Goal: Task Accomplishment & Management: Use online tool/utility

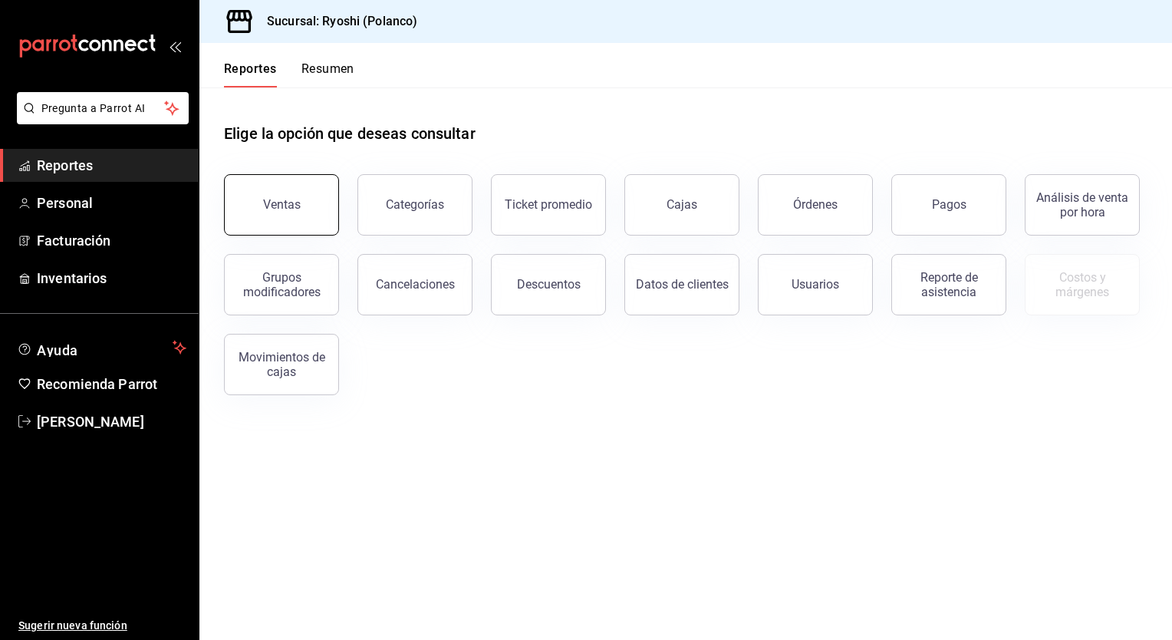
click at [282, 217] on button "Ventas" at bounding box center [281, 204] width 115 height 61
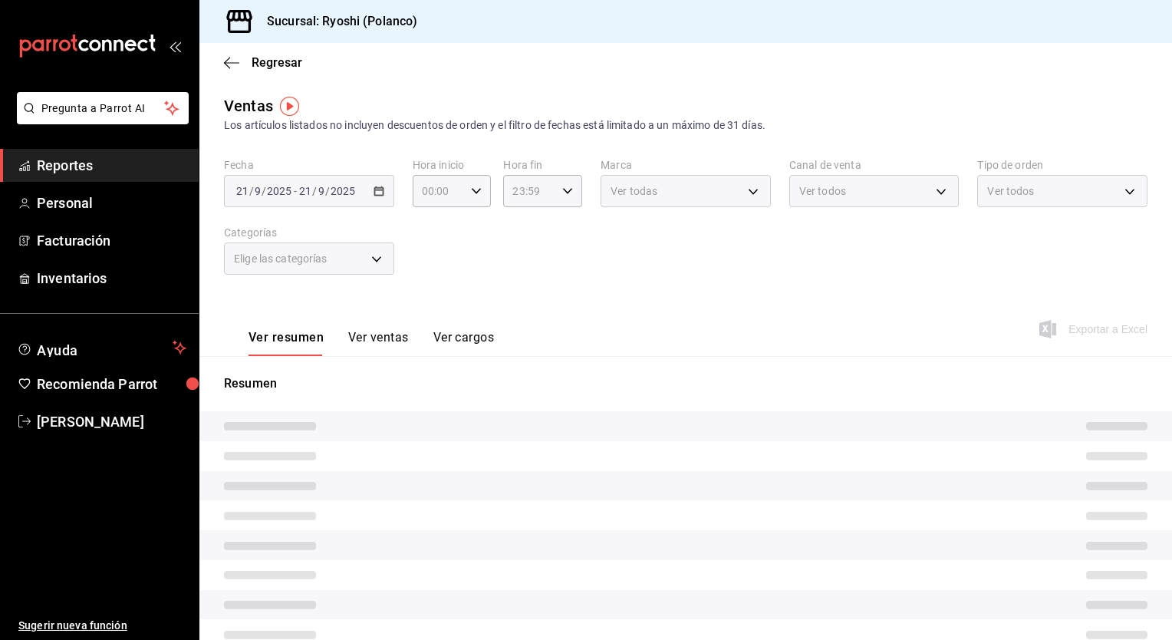
type input "05:00"
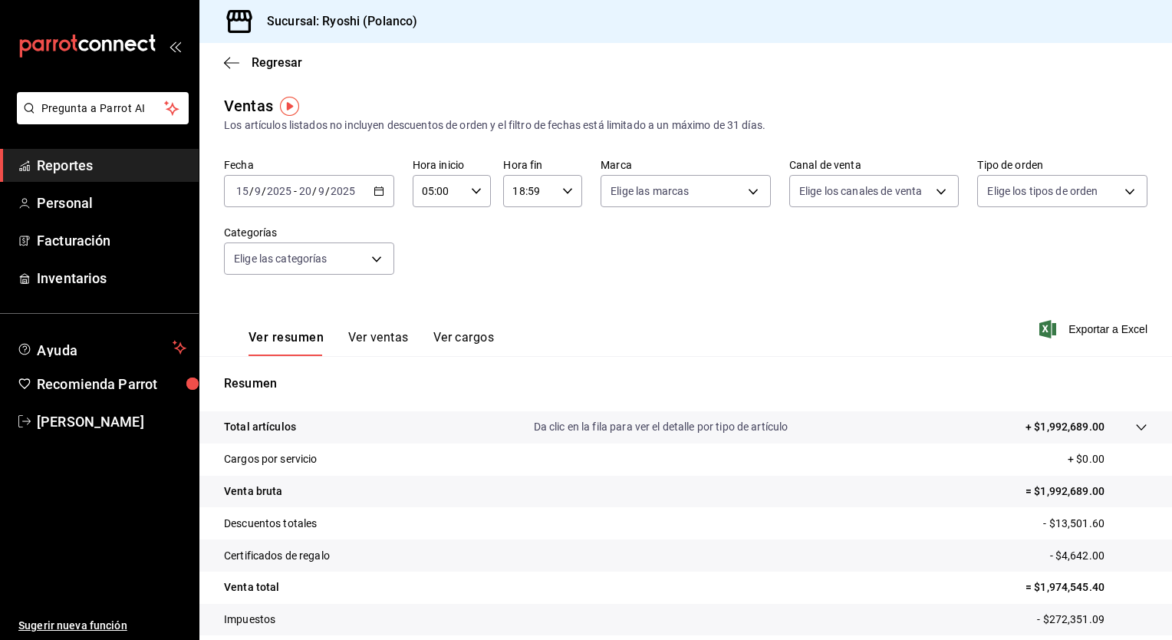
click at [376, 188] on \(Stroke\) "button" at bounding box center [378, 191] width 9 height 8
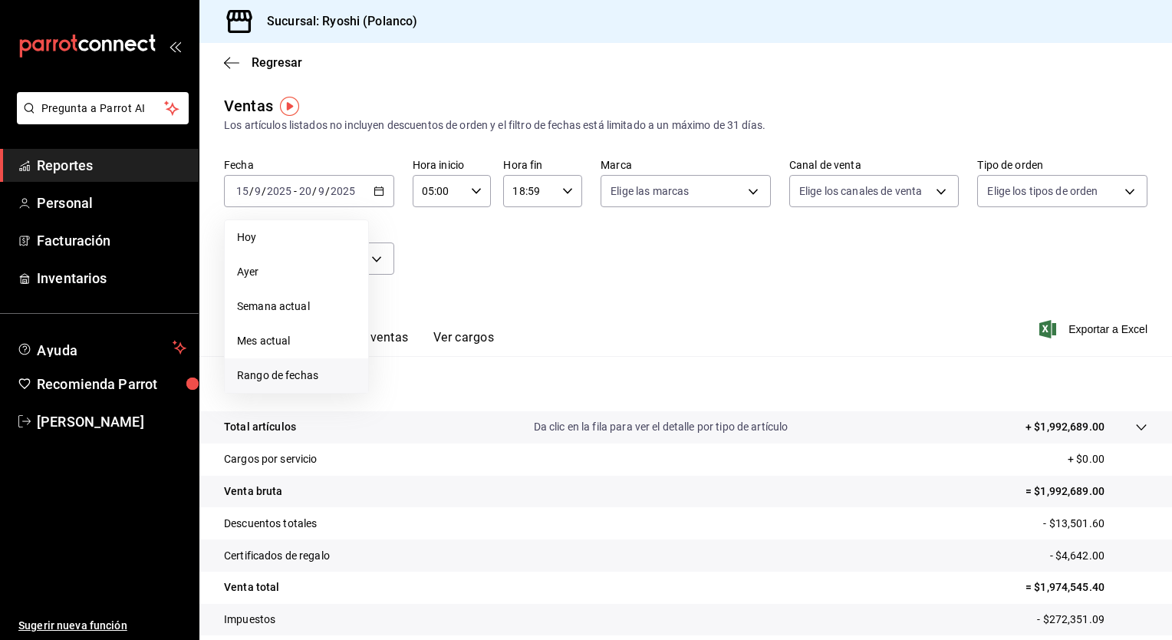
click at [295, 369] on span "Rango de fechas" at bounding box center [296, 376] width 119 height 16
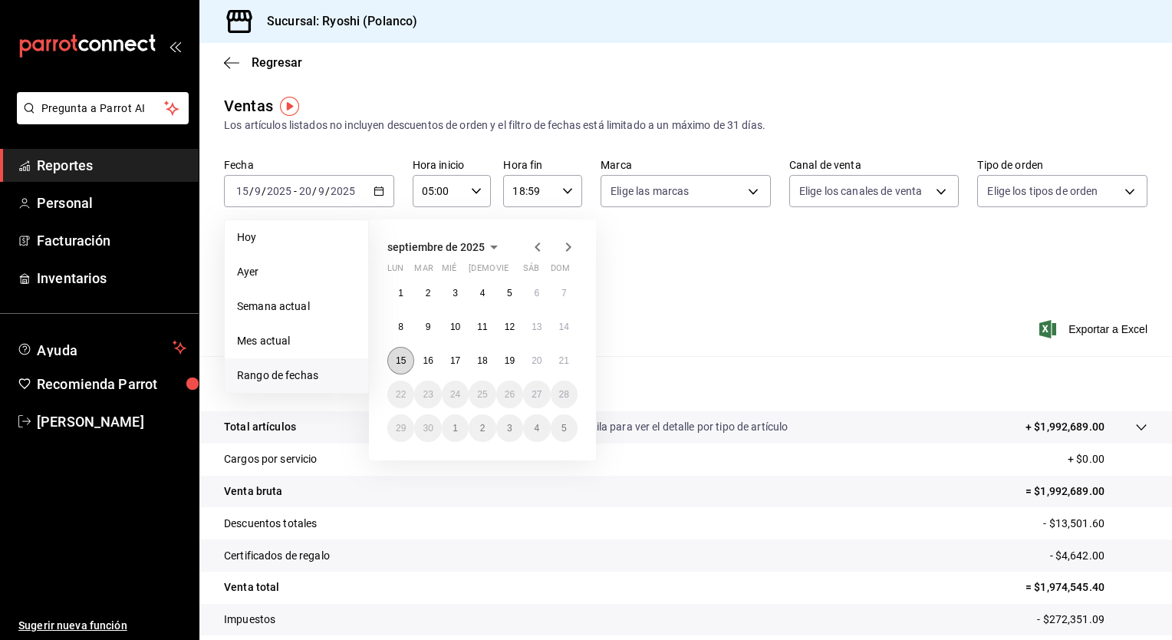
click at [400, 364] on abbr "15" at bounding box center [401, 360] width 10 height 11
click at [558, 357] on button "21" at bounding box center [564, 361] width 27 height 28
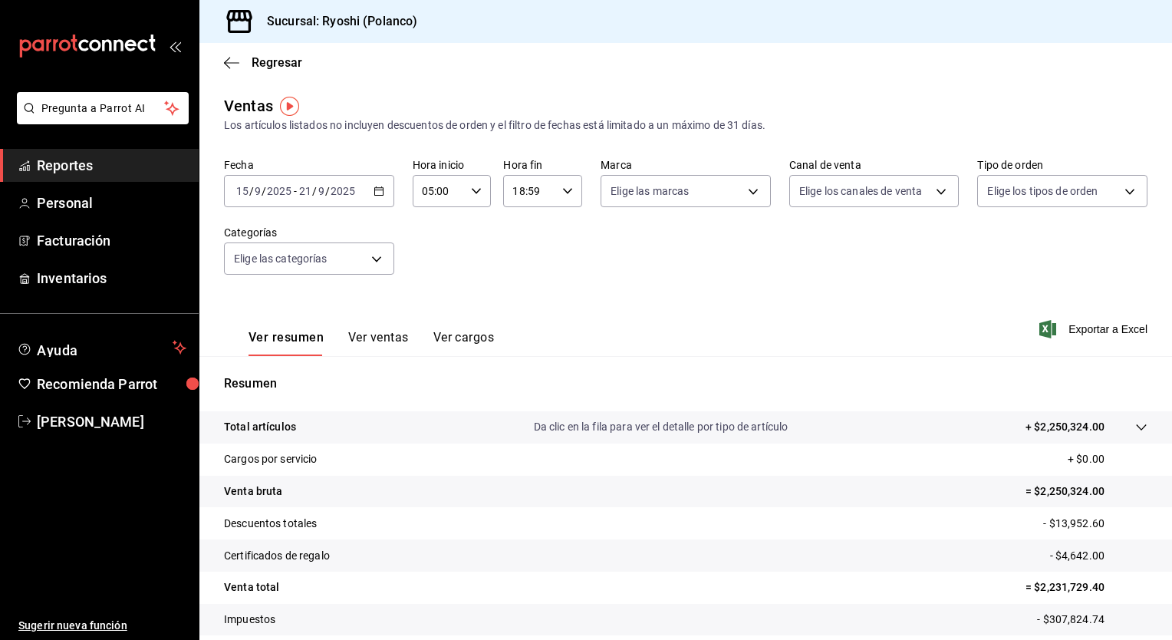
click at [603, 258] on div "Fecha [DATE] [DATE] - [DATE] [DATE] Hora inicio 05:00 Hora inicio Hora fin 18:5…" at bounding box center [686, 225] width 924 height 135
click at [562, 193] on icon "button" at bounding box center [567, 191] width 11 height 11
click at [520, 262] on span "19" at bounding box center [520, 256] width 15 height 12
type input "19:59"
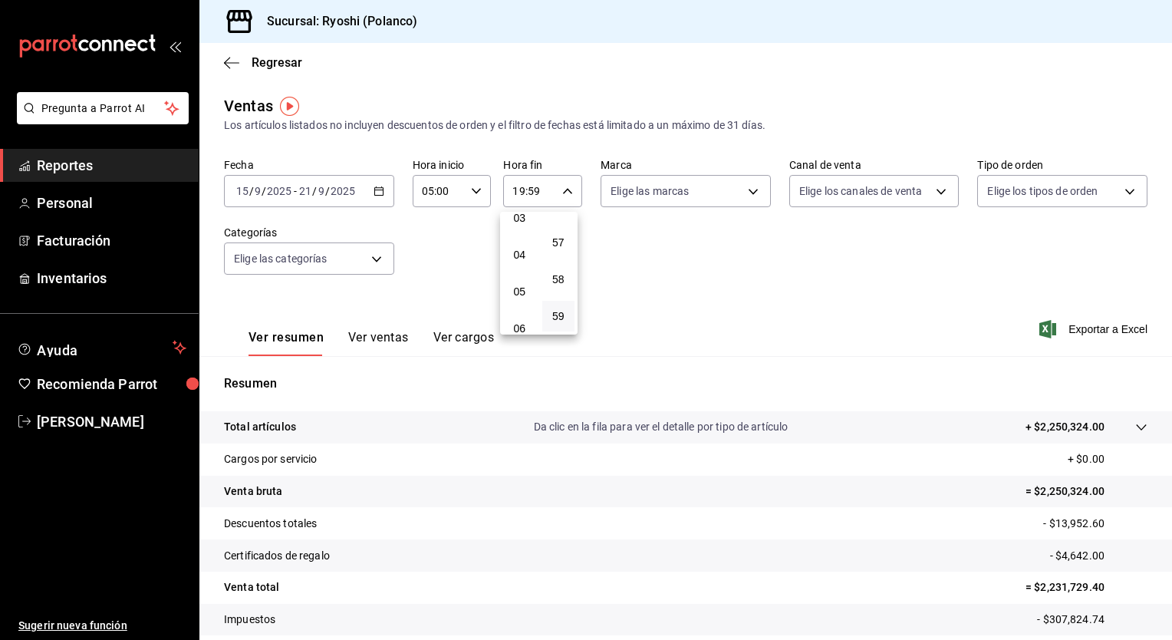
scroll to position [153, 0]
click at [520, 262] on span "05" at bounding box center [520, 261] width 15 height 12
click at [567, 243] on button "57" at bounding box center [558, 242] width 33 height 31
type input "05:57"
click at [567, 243] on button "00" at bounding box center [558, 230] width 33 height 31
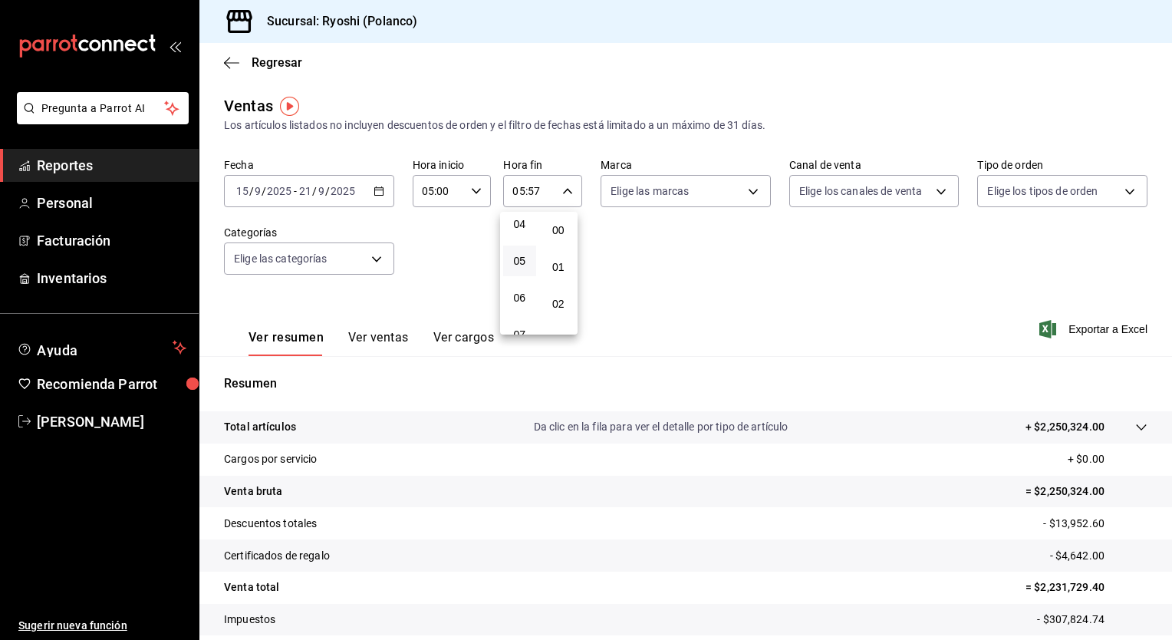
type input "05:00"
click at [663, 279] on div at bounding box center [586, 320] width 1172 height 640
click at [396, 337] on button "Ver ventas" at bounding box center [378, 343] width 61 height 26
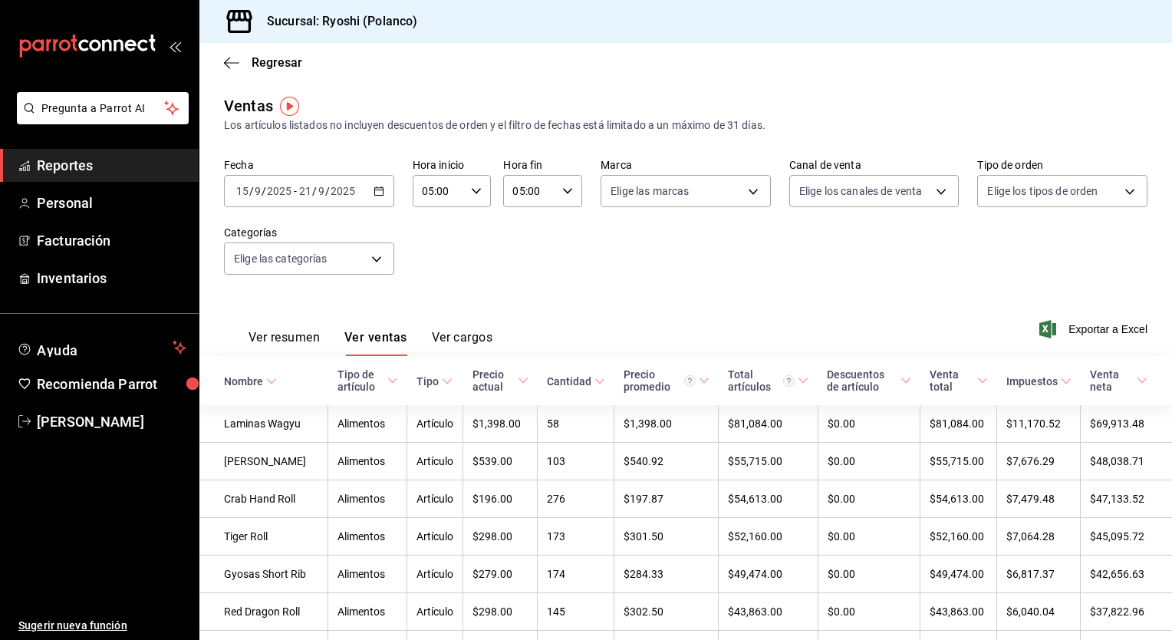
click at [292, 332] on button "Ver resumen" at bounding box center [284, 343] width 71 height 26
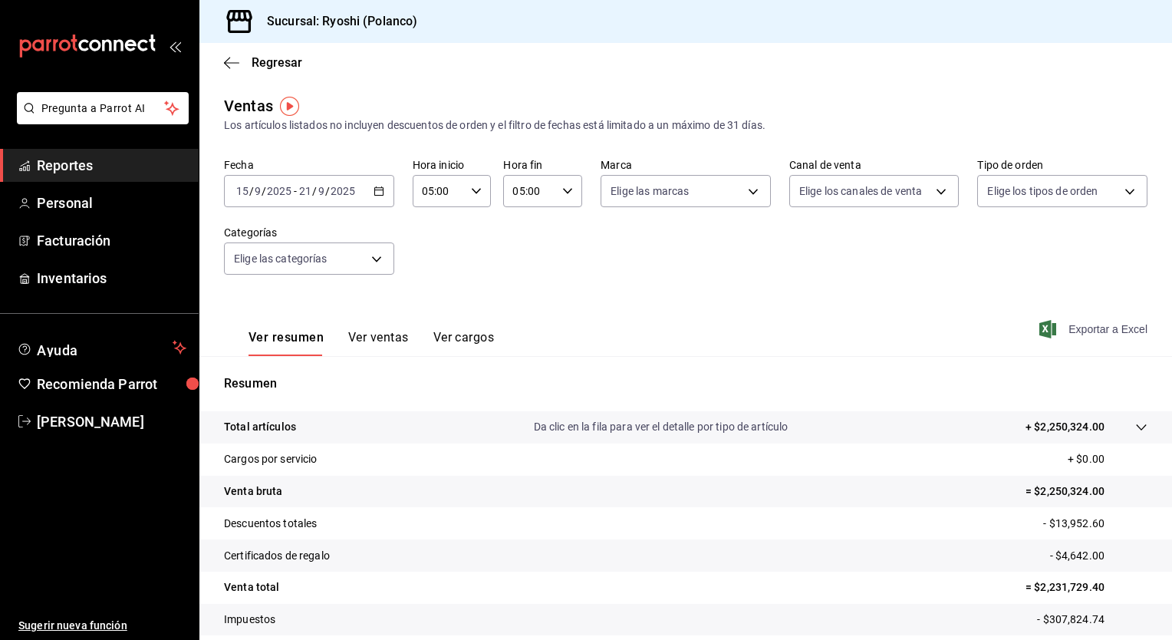
click at [1059, 333] on span "Exportar a Excel" at bounding box center [1095, 329] width 105 height 18
